Goal: Ask a question

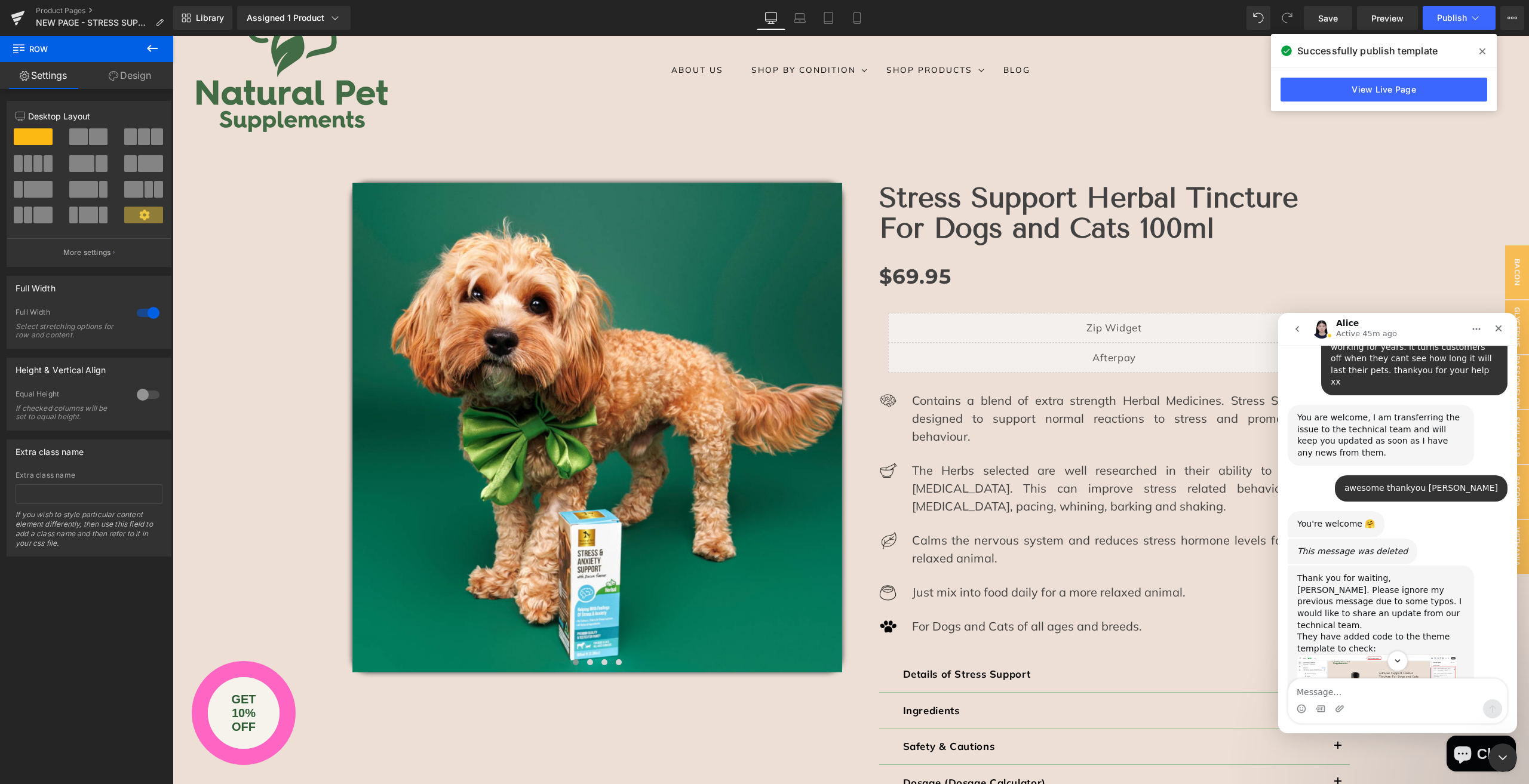
scroll to position [2004, 0]
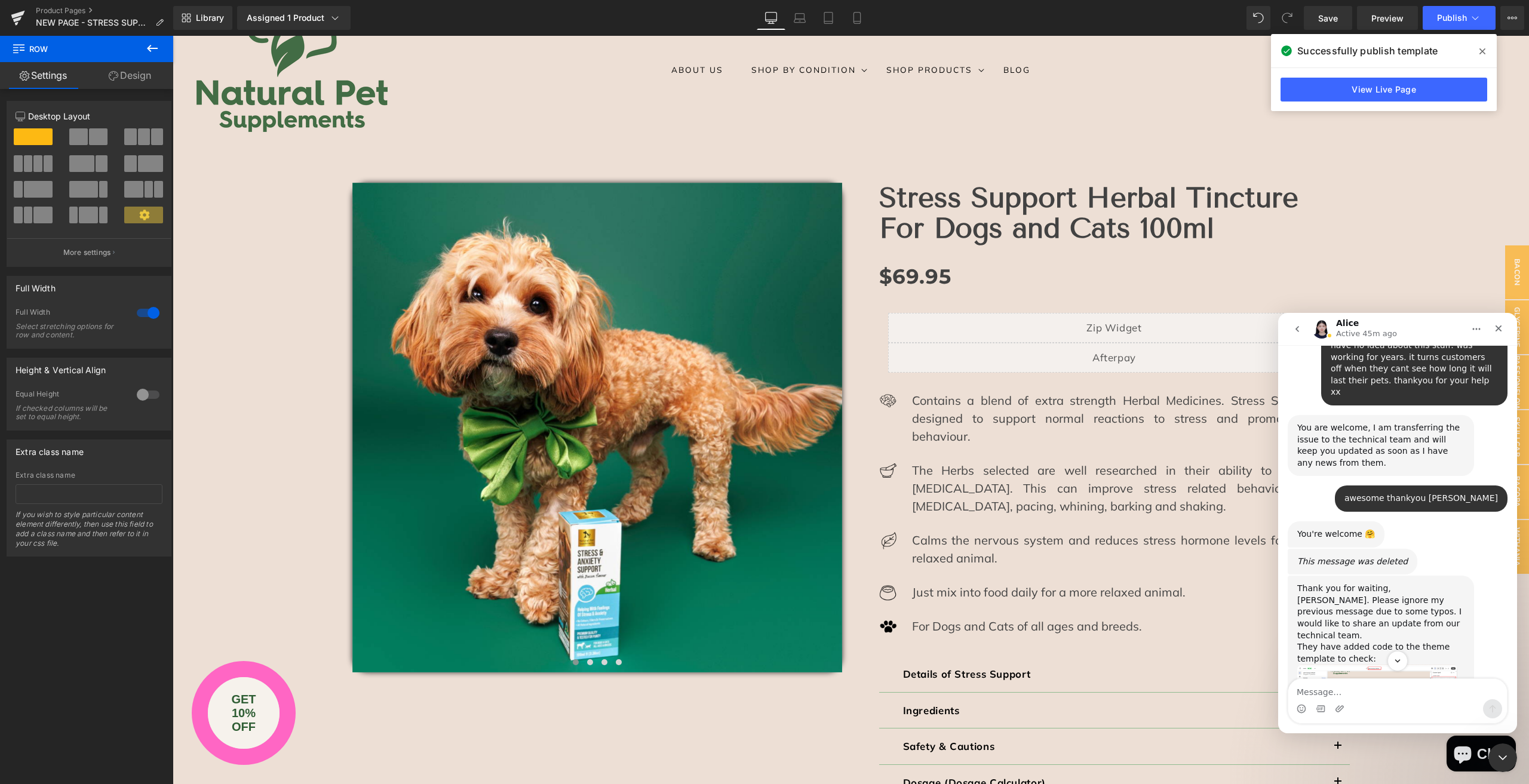
click at [1381, 664] on img "Alice says…" at bounding box center [1377, 703] width 160 height 77
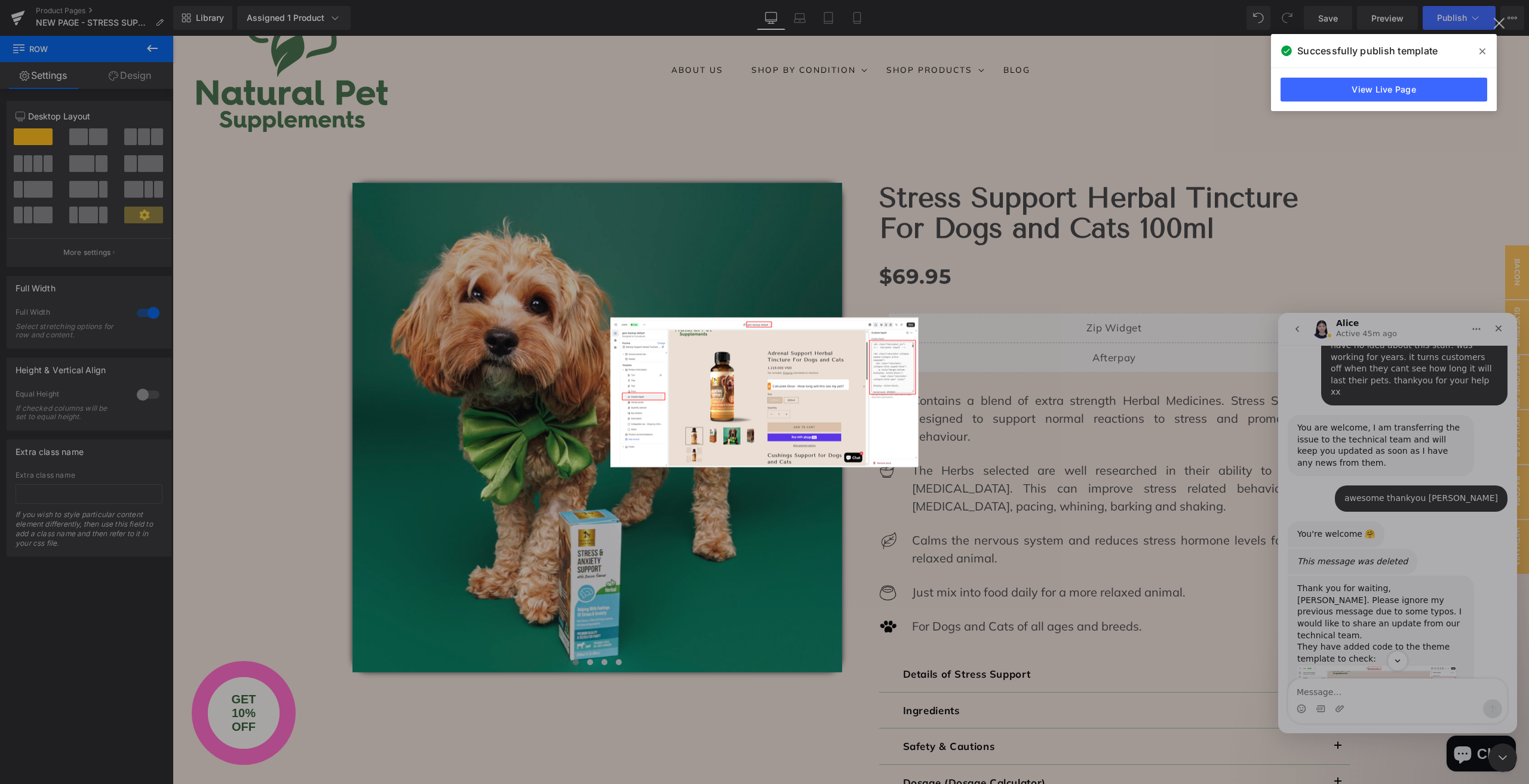
scroll to position [0, 0]
click at [744, 397] on img "Close" at bounding box center [764, 391] width 309 height 150
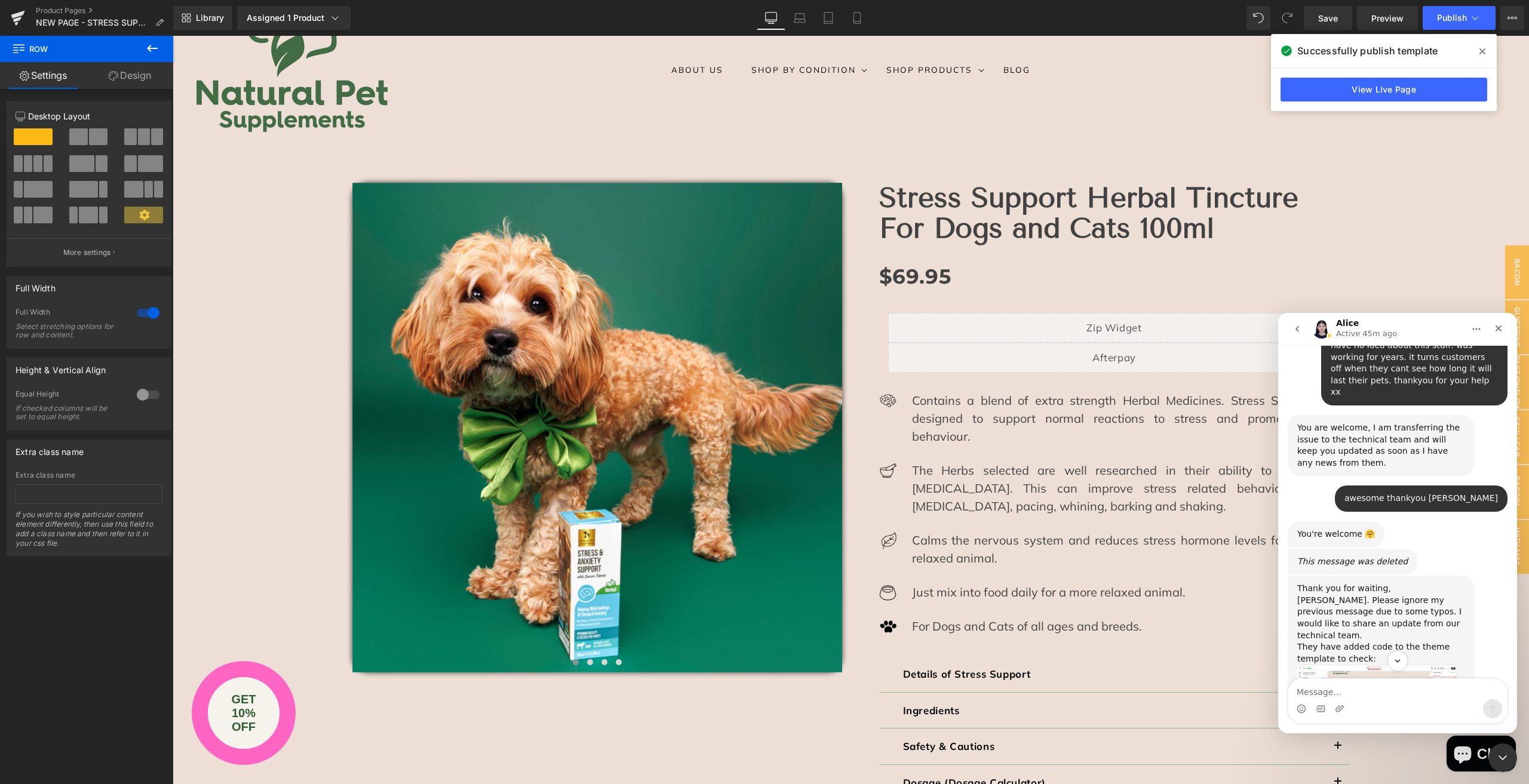
click at [1380, 664] on img "Alice says…" at bounding box center [1377, 703] width 160 height 77
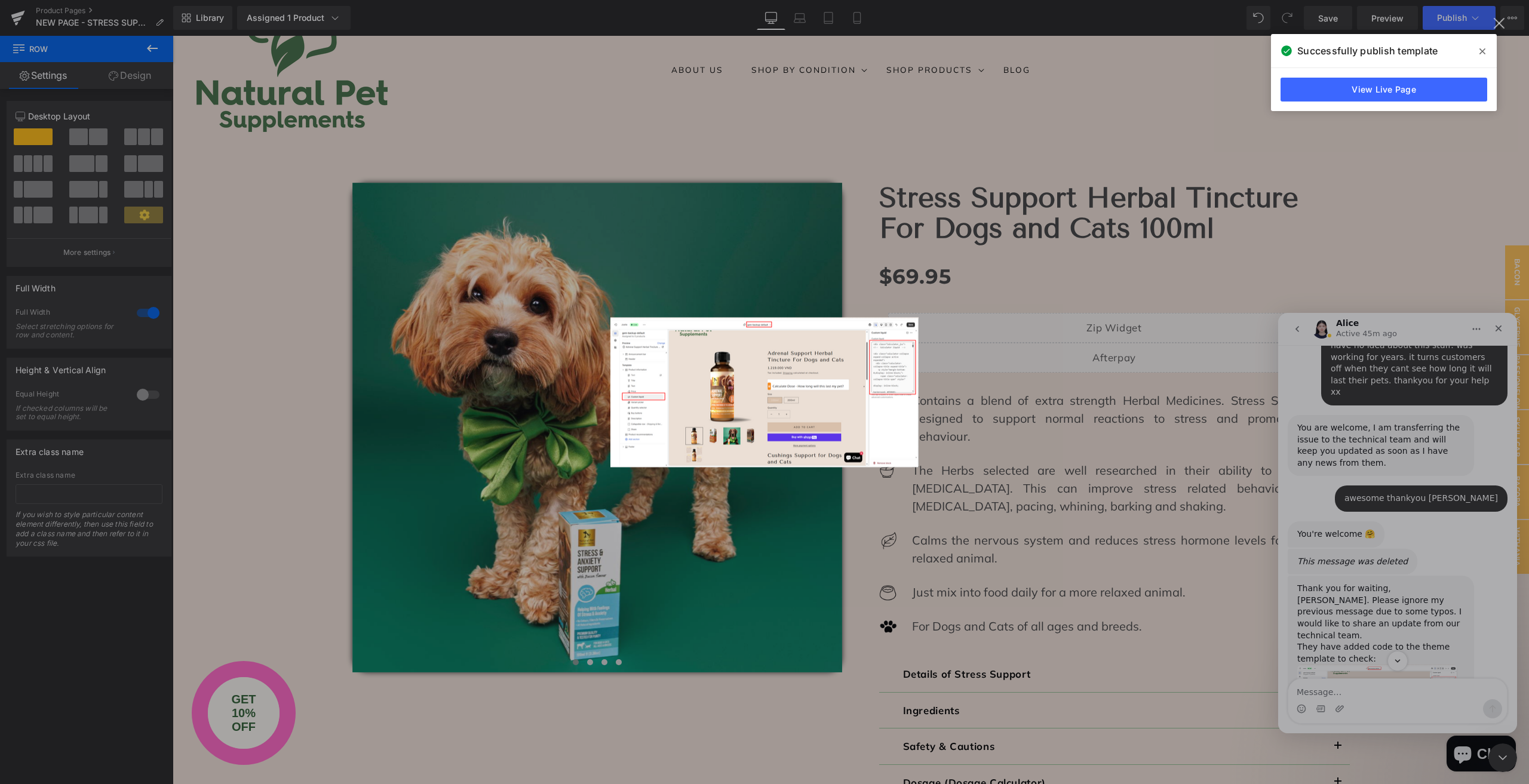
click at [1458, 500] on div "Intercom messenger" at bounding box center [764, 392] width 1529 height 784
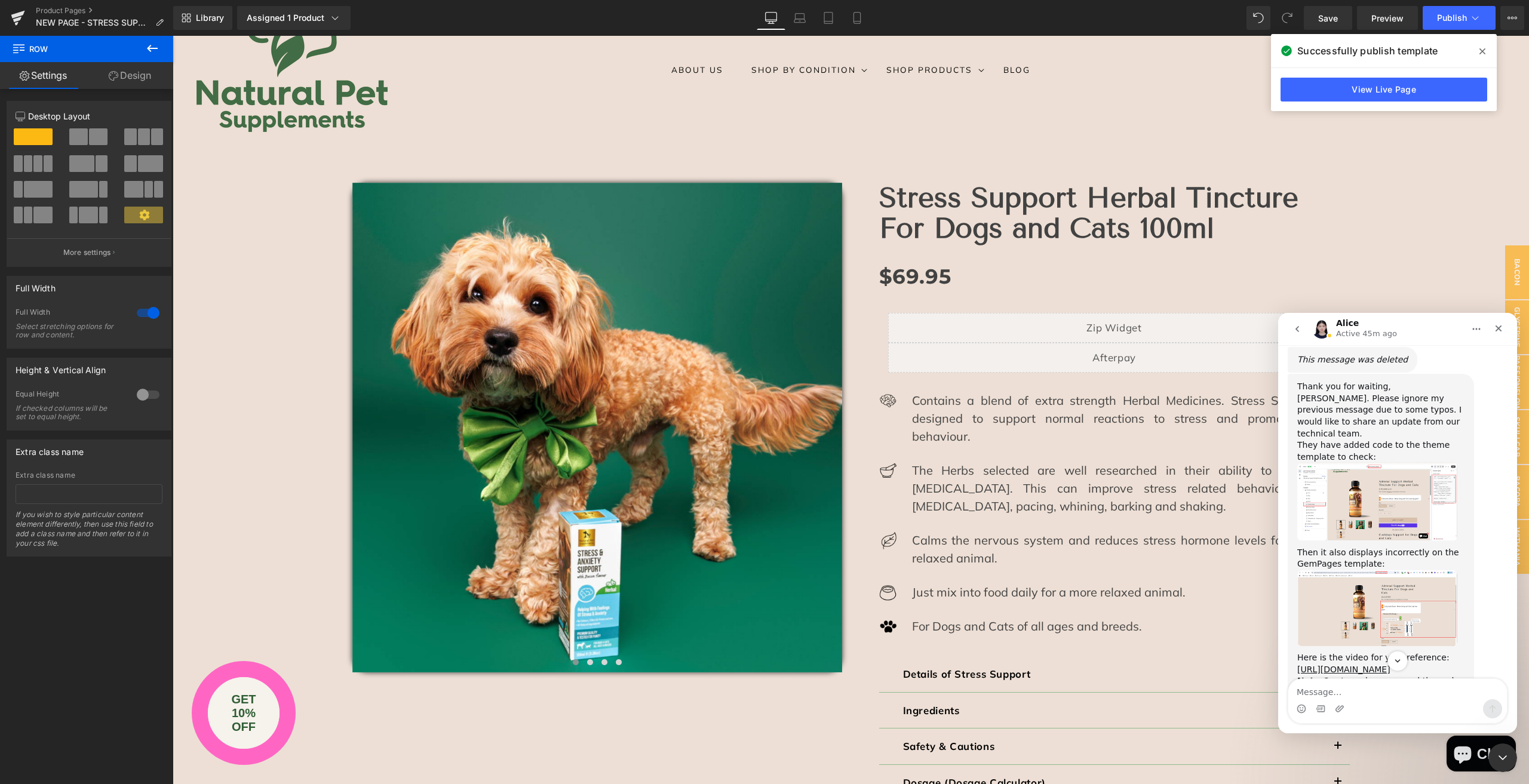
scroll to position [2242, 0]
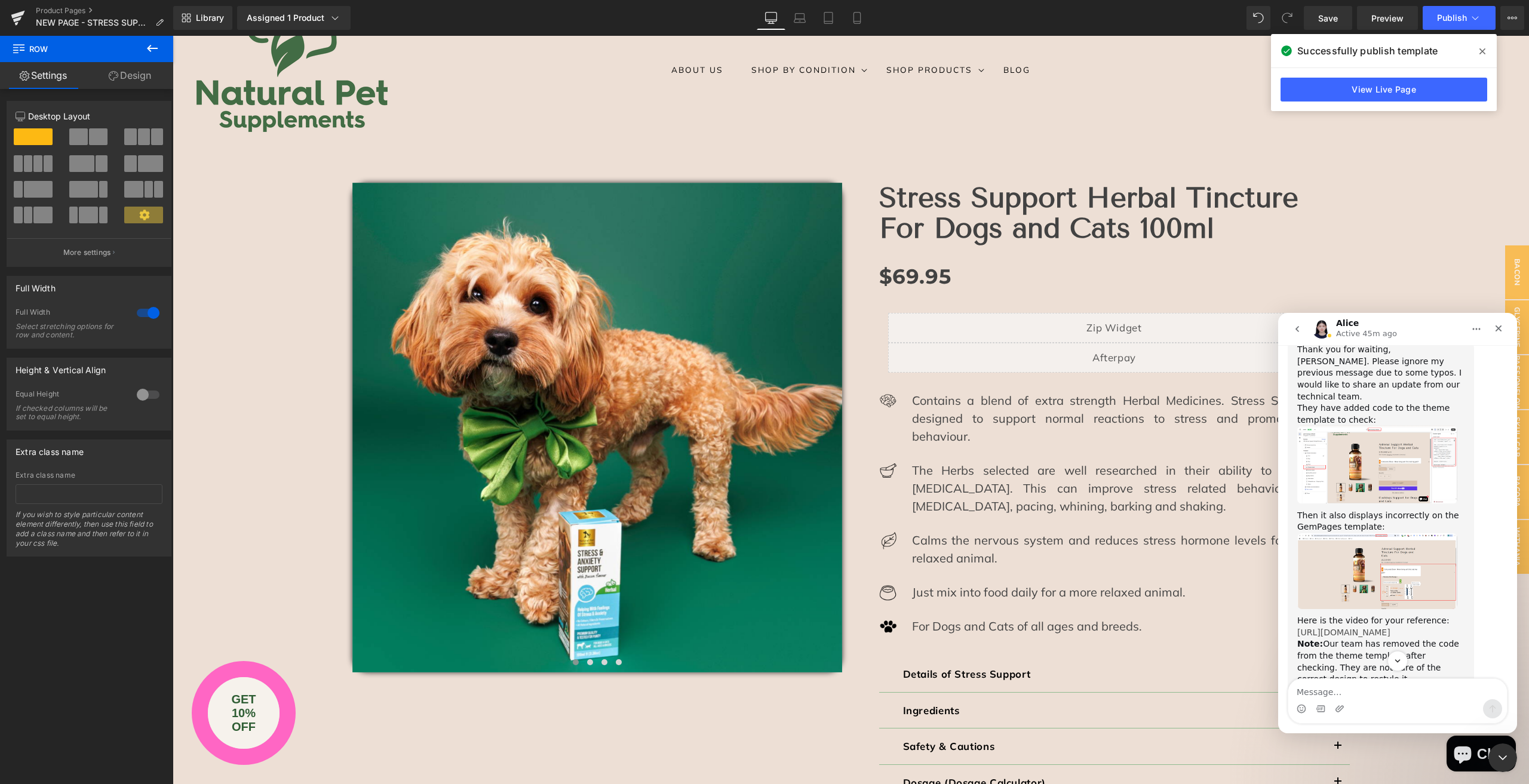
click at [1348, 628] on link "[URL][DOMAIN_NAME]" at bounding box center [1344, 632] width 93 height 10
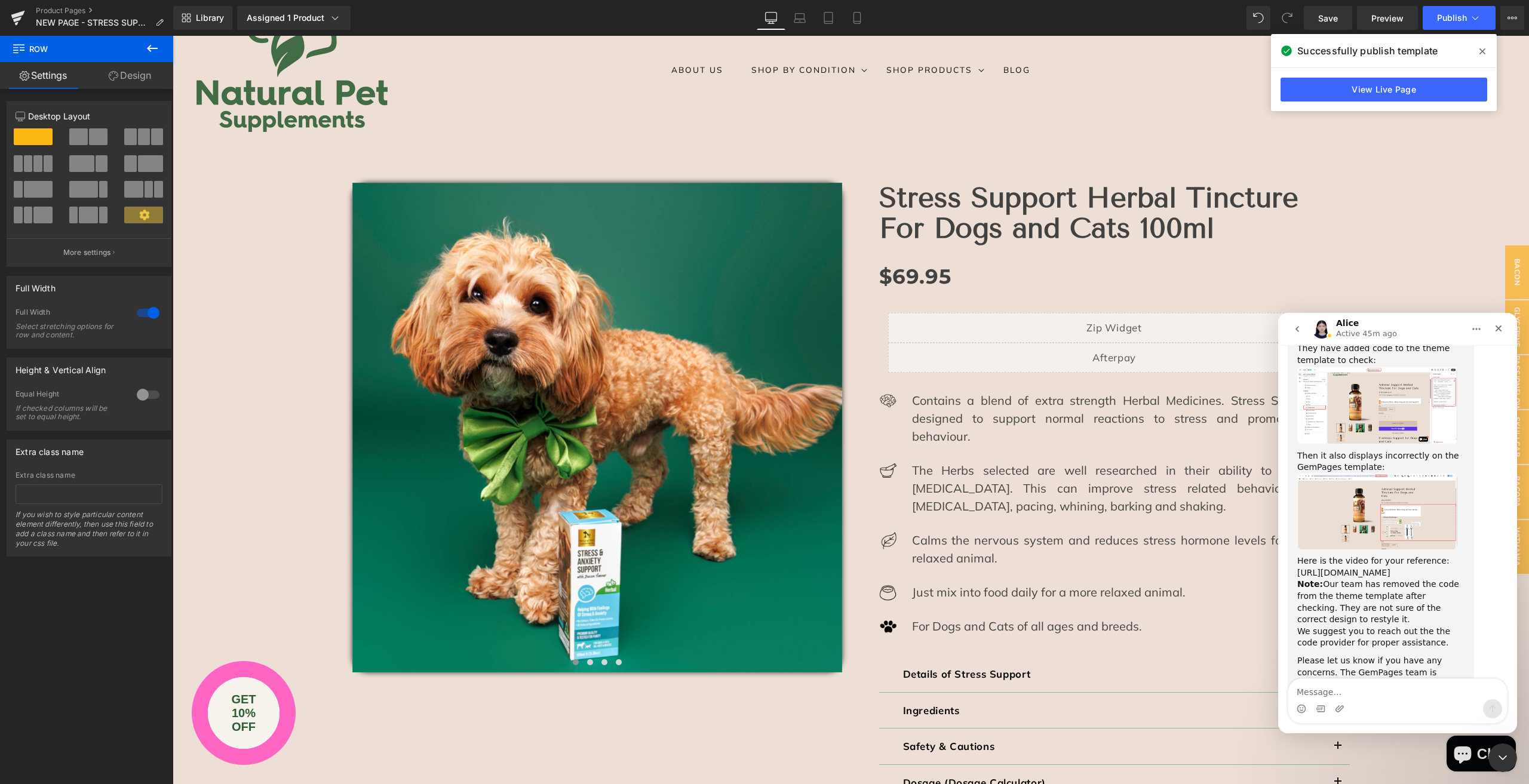
scroll to position [2314, 0]
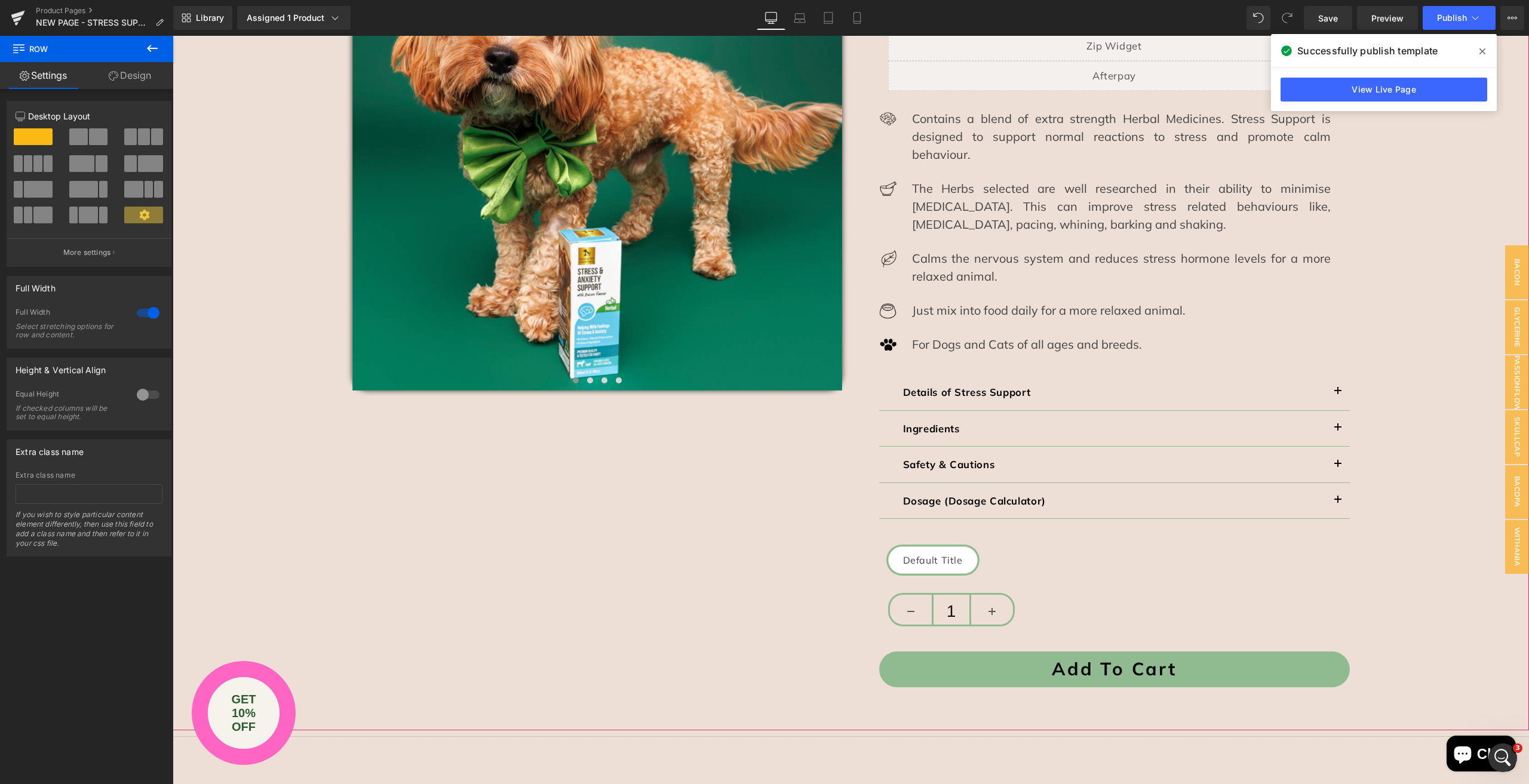
scroll to position [381, 0]
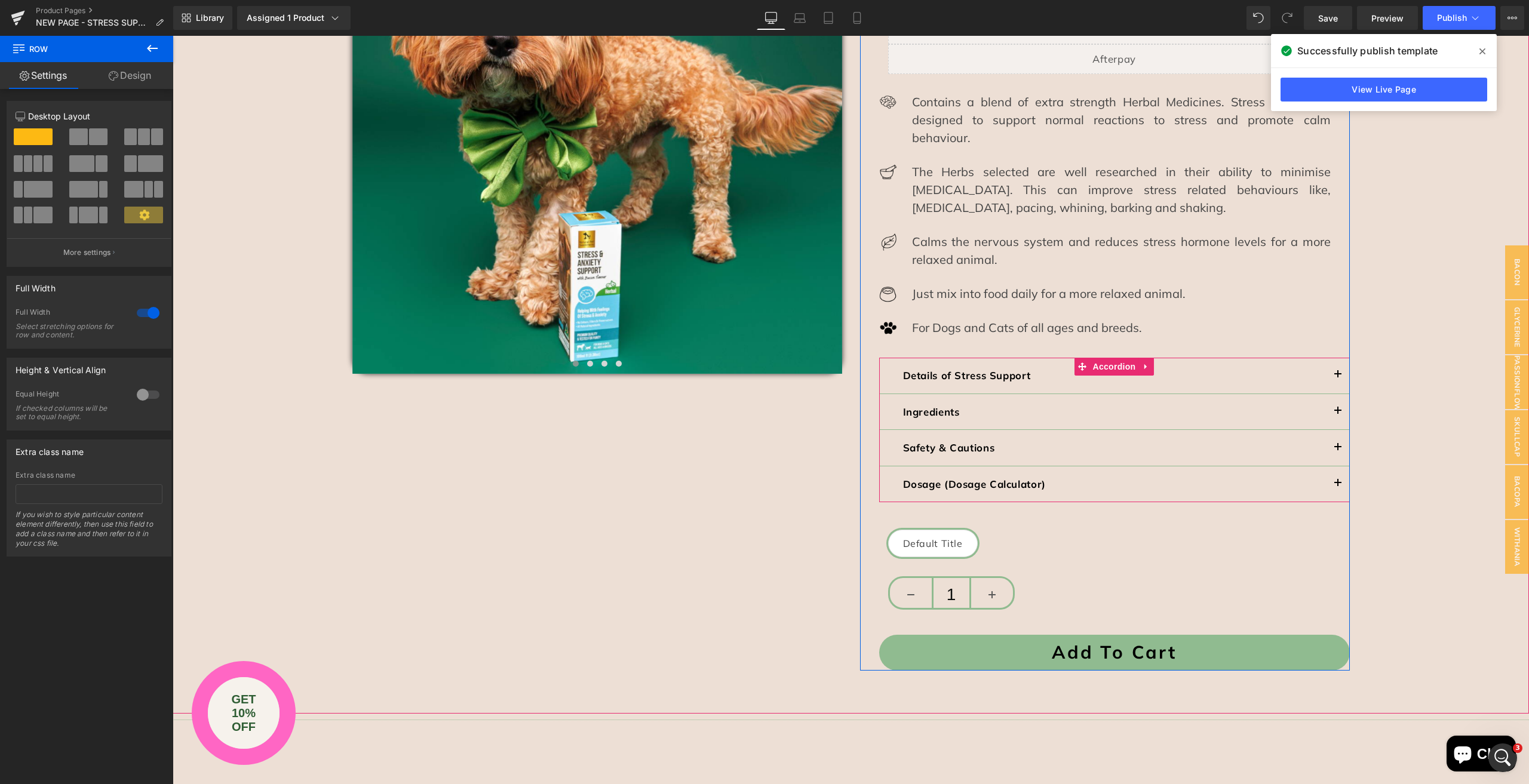
click at [1338, 487] on span "button" at bounding box center [1338, 487] width 0 height 0
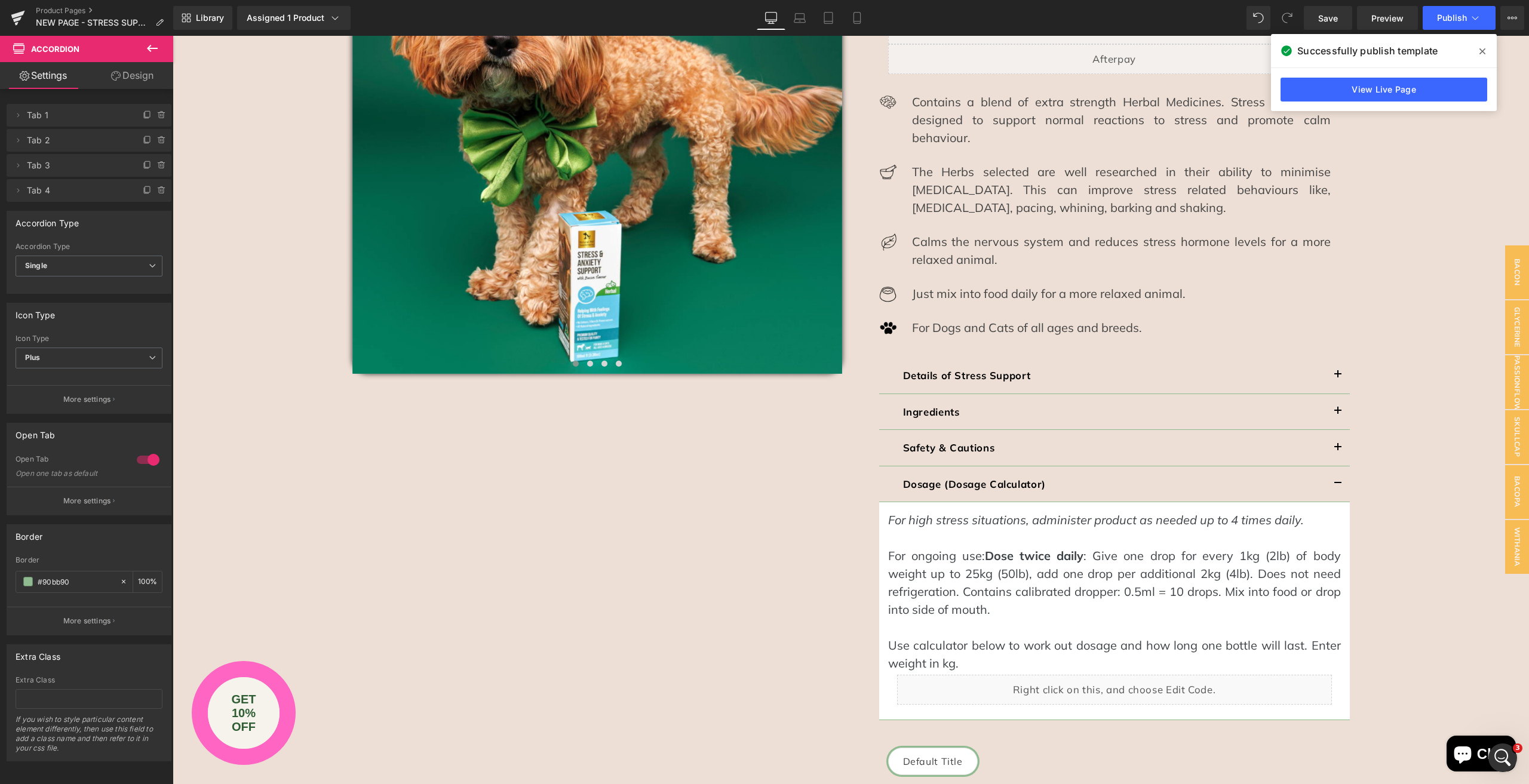
click at [1459, 751] on icon "Chat window" at bounding box center [1462, 755] width 17 height 17
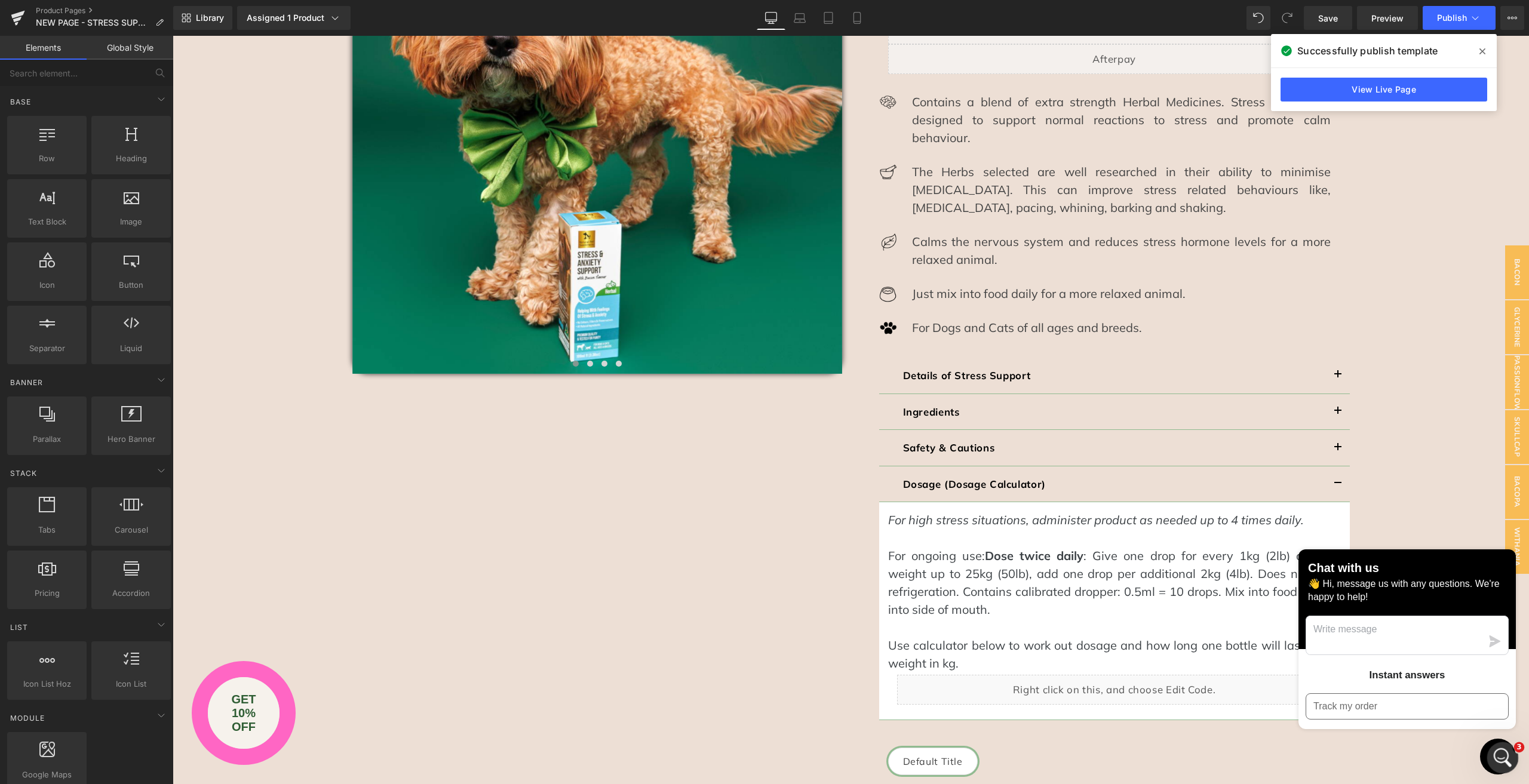
click at [1502, 751] on icon "Open Intercom Messenger" at bounding box center [1501, 756] width 20 height 20
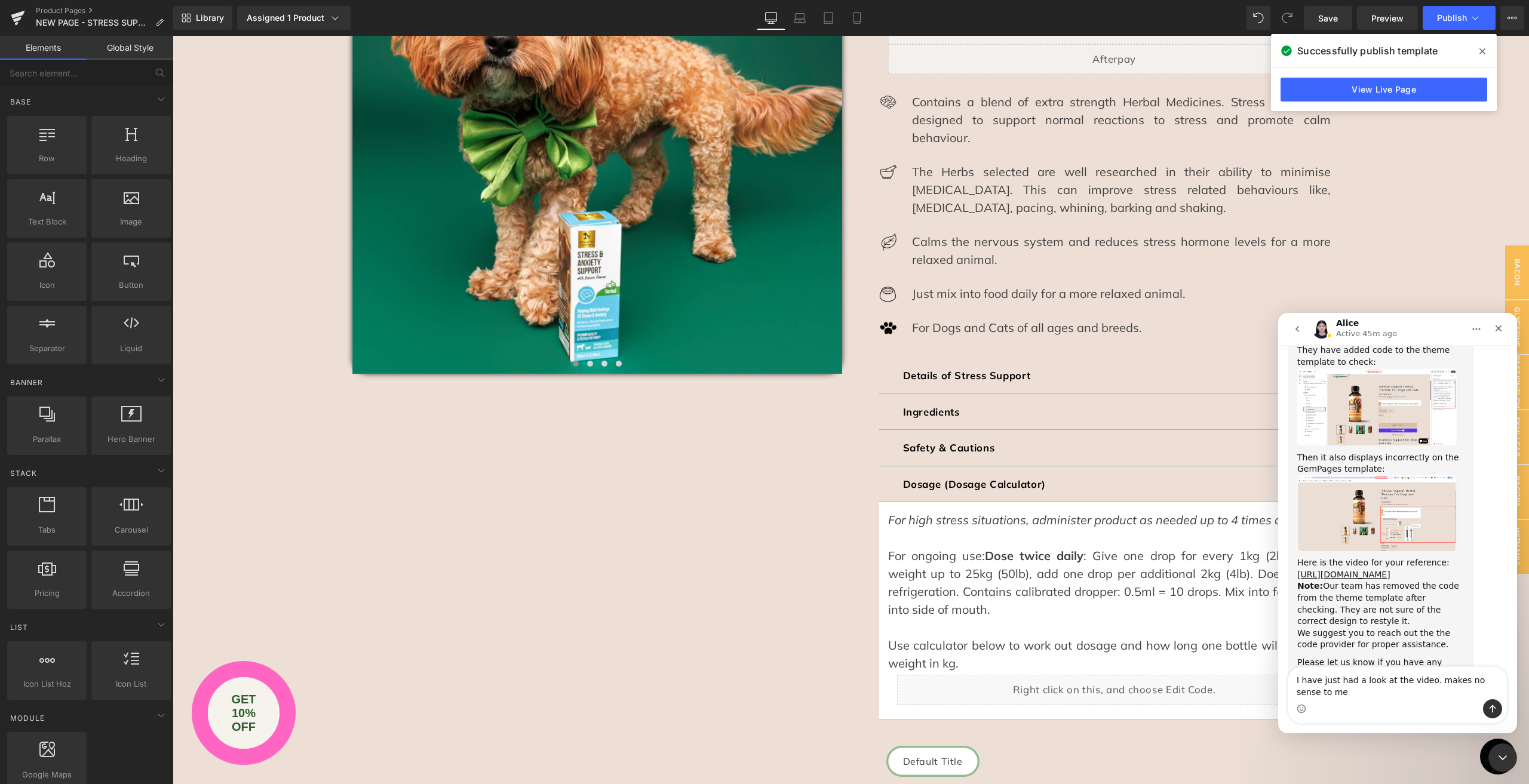
scroll to position [2314, 0]
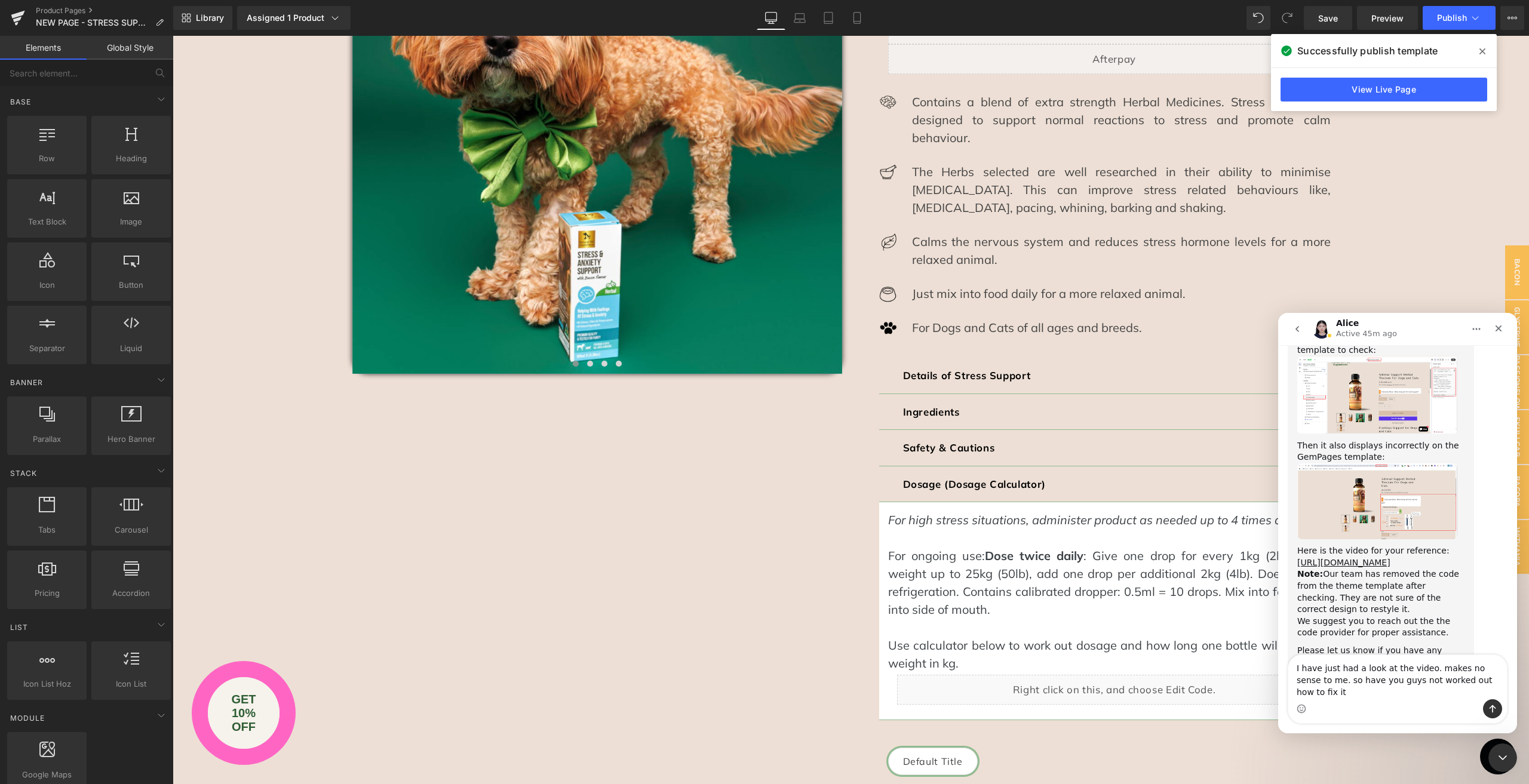
type textarea "I have just had a look at the video. makes no sense to me. so have you guys not…"
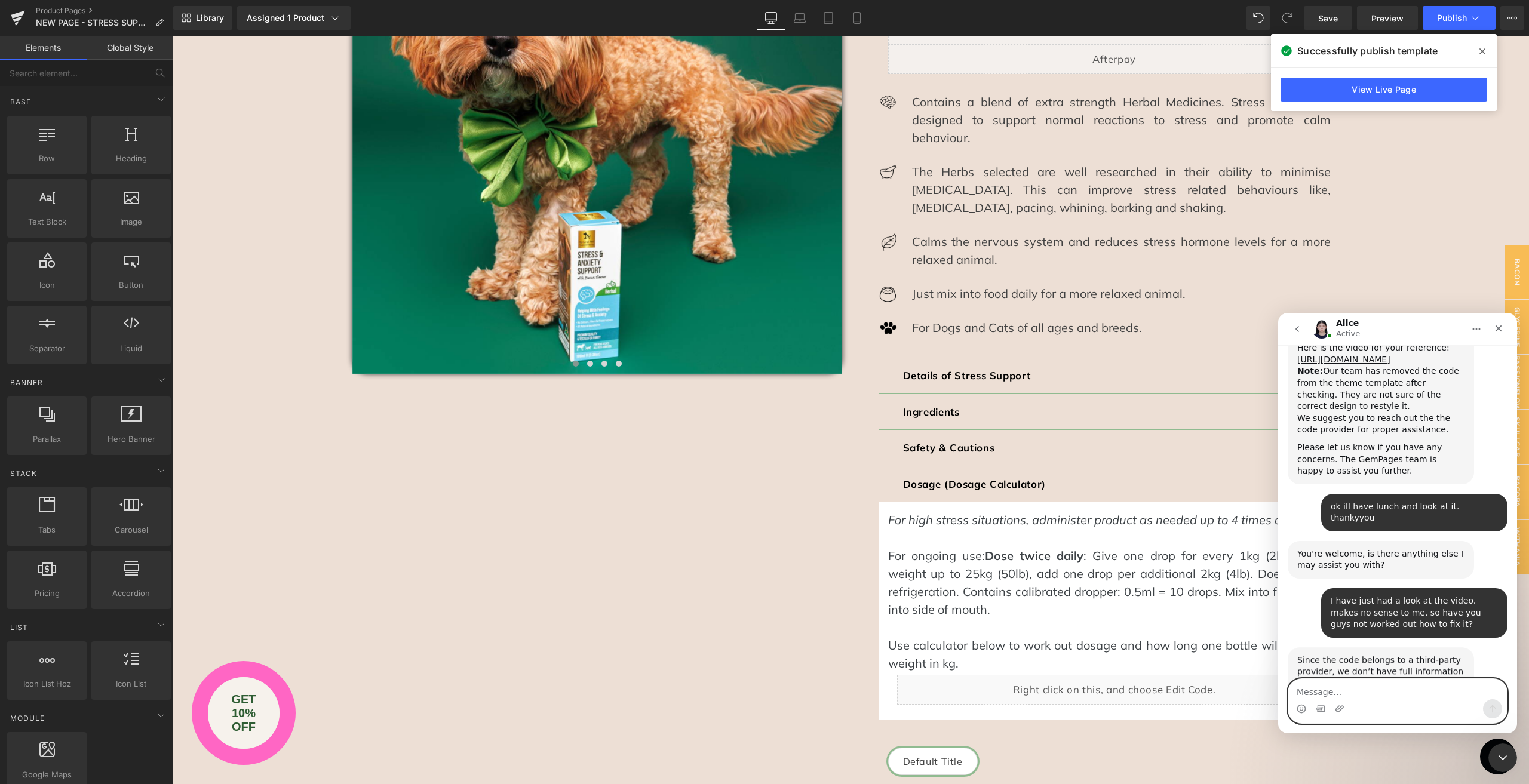
scroll to position [2525, 0]
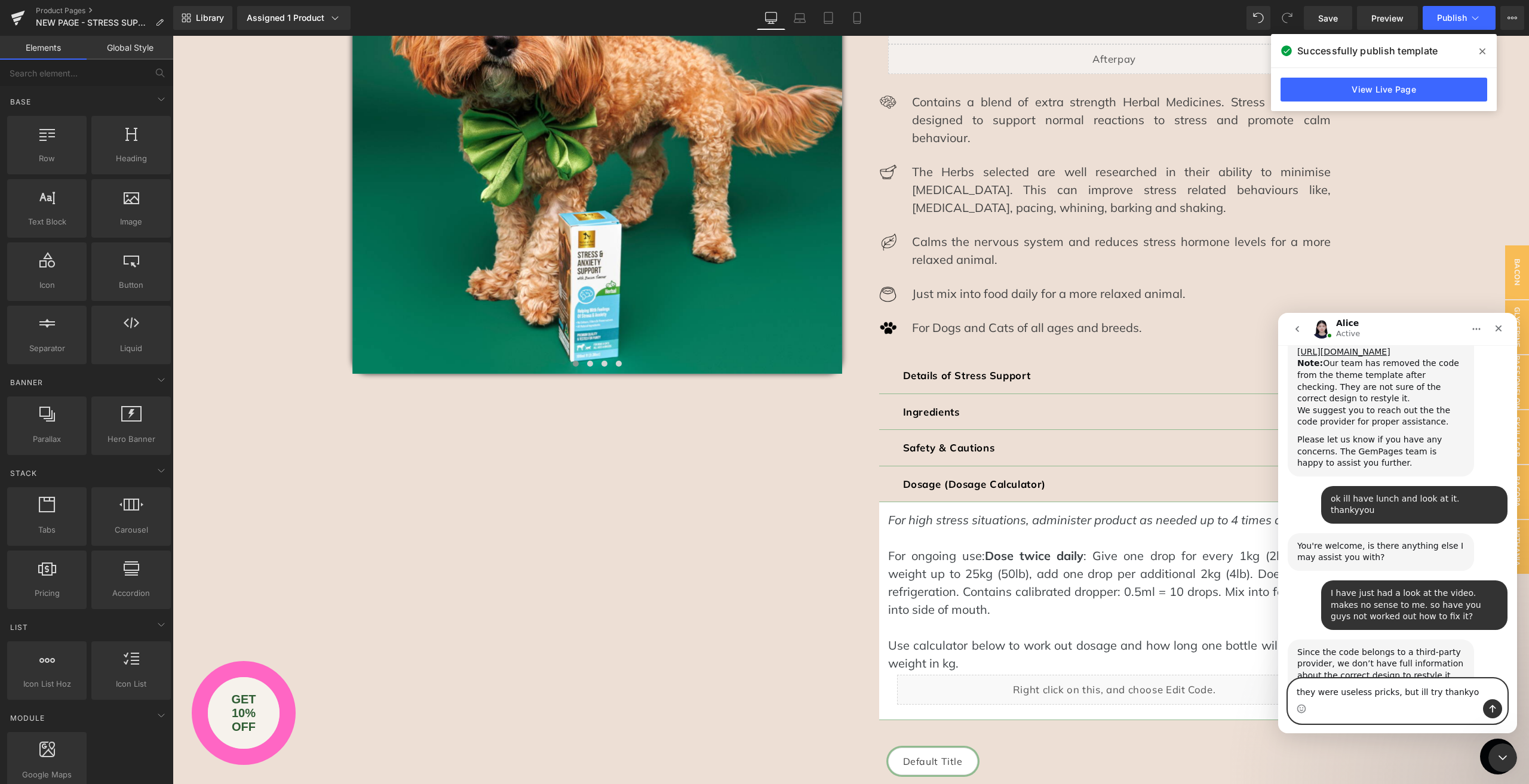
type textarea "they were useless pricks, but ill try thankyou"
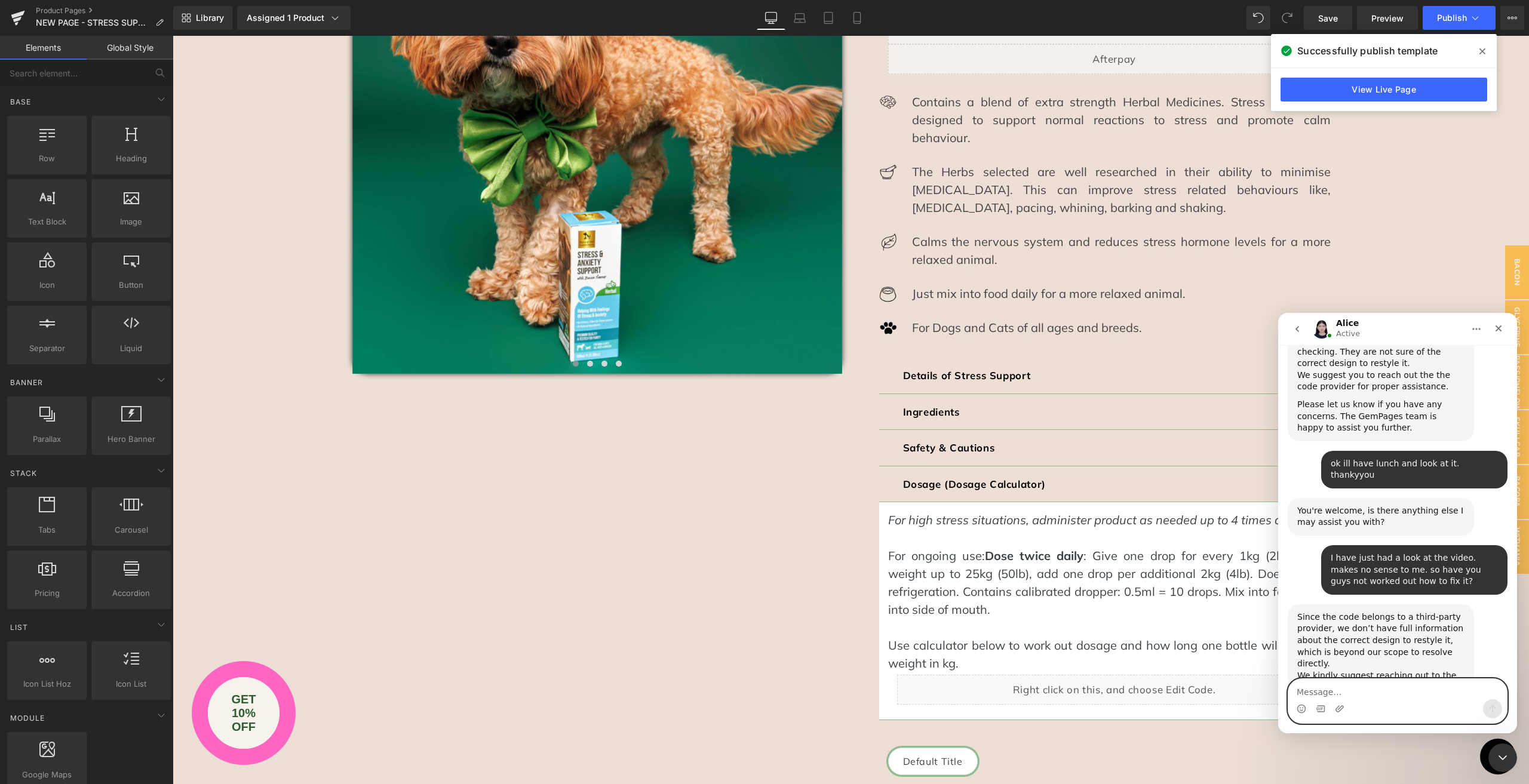
scroll to position [2560, 0]
click at [1500, 330] on icon "Close" at bounding box center [1498, 329] width 7 height 7
